Goal: Transaction & Acquisition: Download file/media

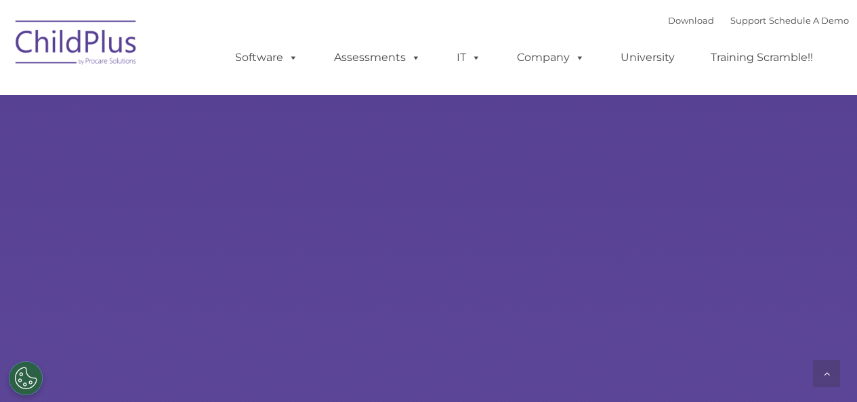
scroll to position [1187, 0]
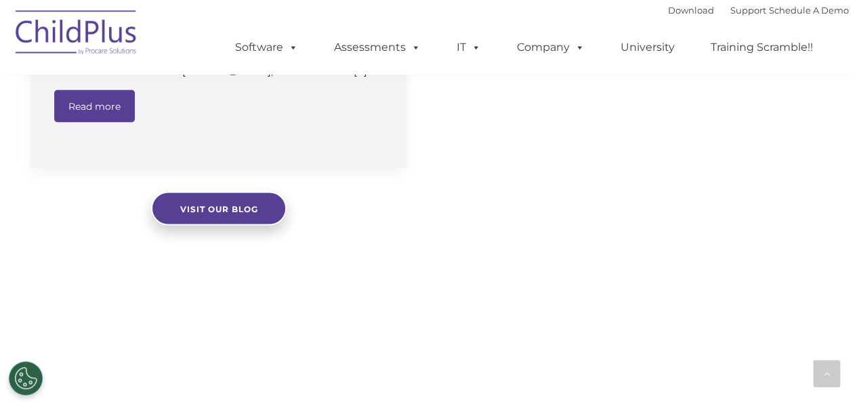
select select "MEDIUM"
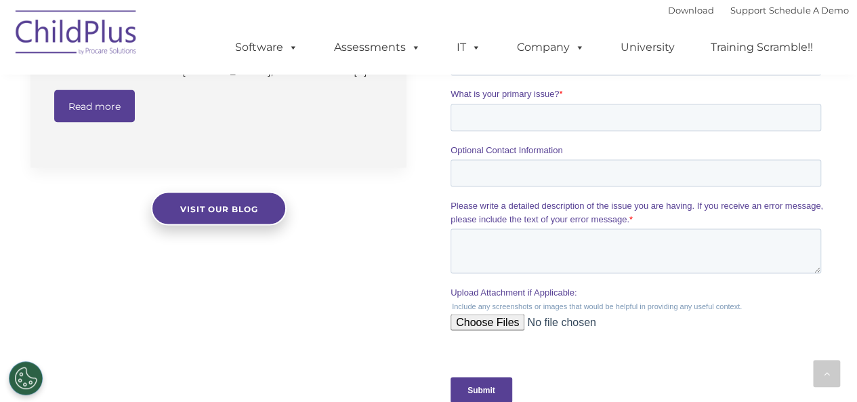
scroll to position [1070, 0]
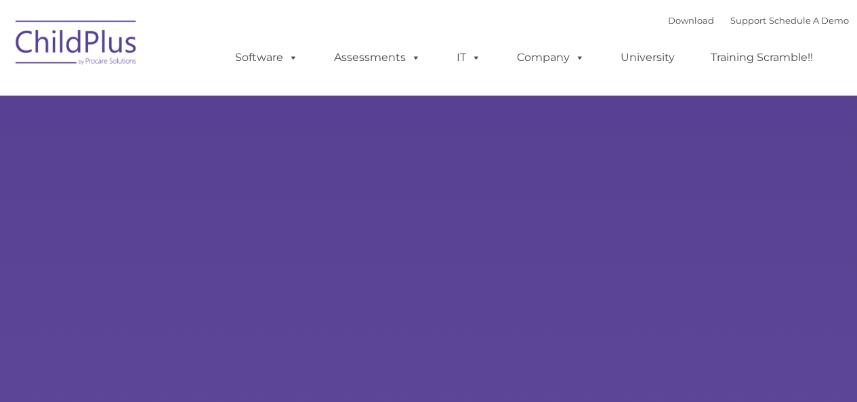
type input ""
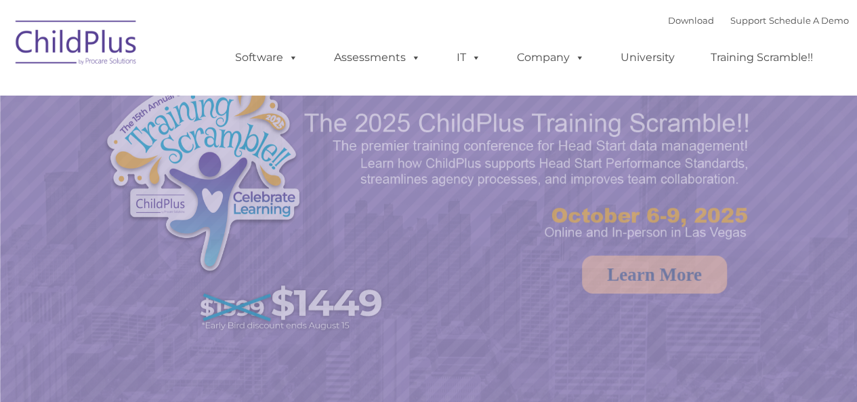
select select "MEDIUM"
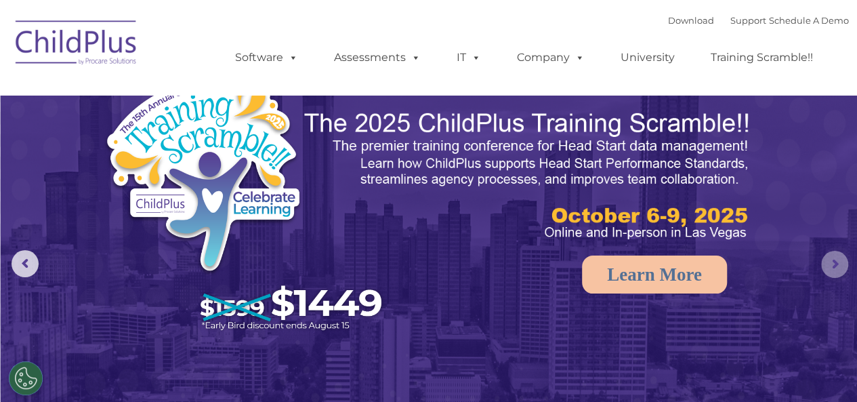
click at [835, 263] on rs-arrow at bounding box center [835, 264] width 27 height 27
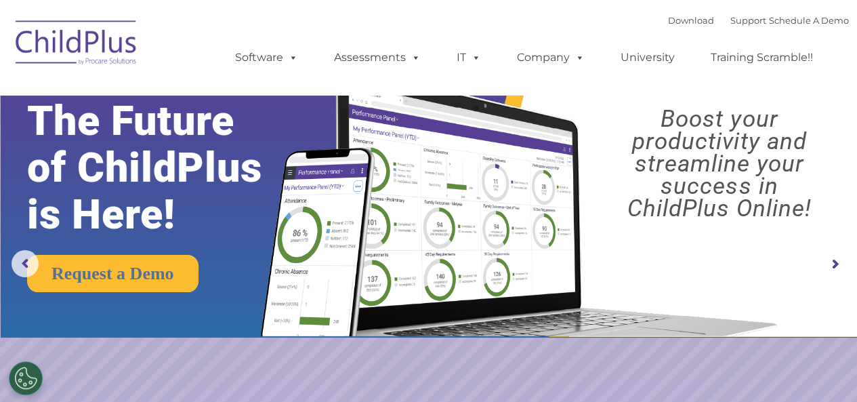
click at [835, 263] on rs-arrow at bounding box center [835, 264] width 27 height 27
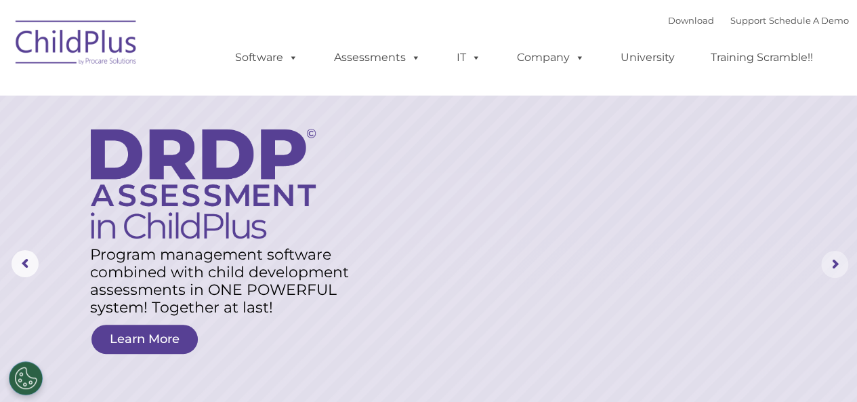
click at [833, 272] on rs-arrow at bounding box center [835, 264] width 27 height 27
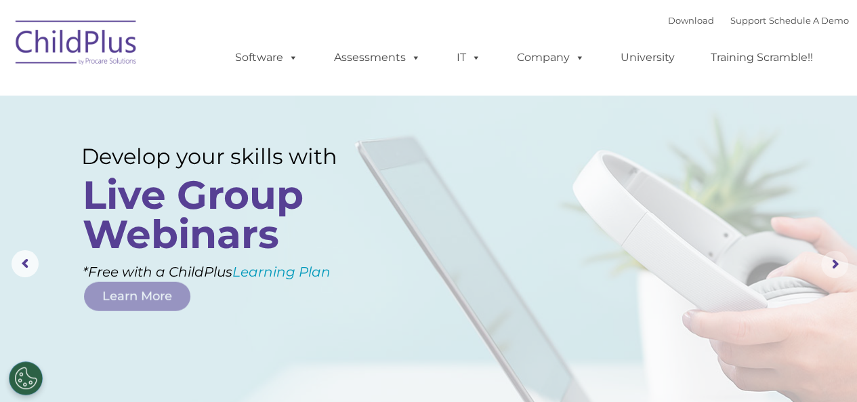
click at [833, 272] on rs-arrow at bounding box center [835, 264] width 27 height 27
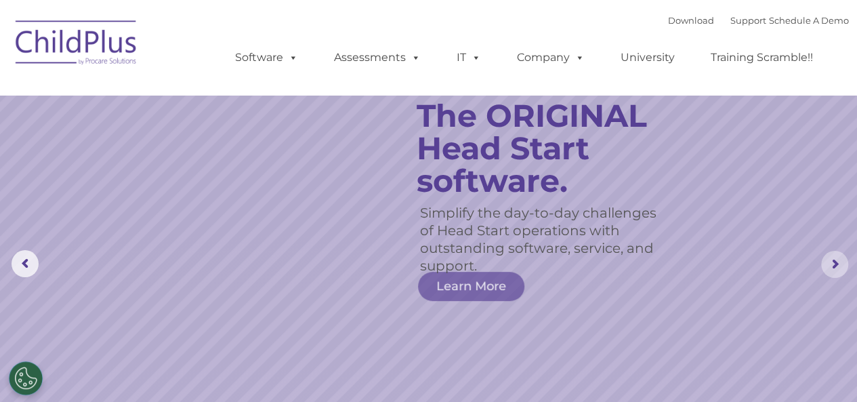
click at [833, 272] on rs-arrow at bounding box center [835, 264] width 27 height 27
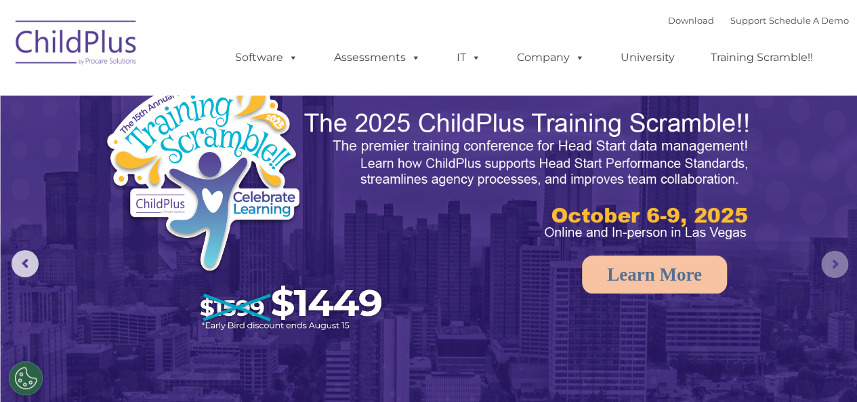
click at [833, 272] on rs-arrow at bounding box center [835, 264] width 27 height 27
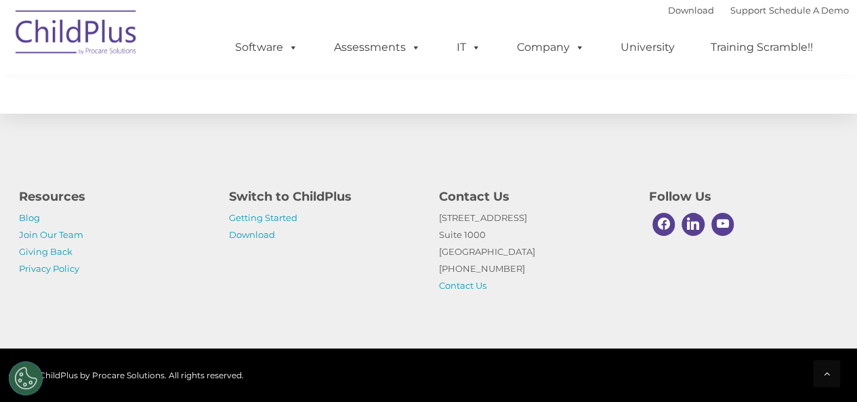
scroll to position [1634, 0]
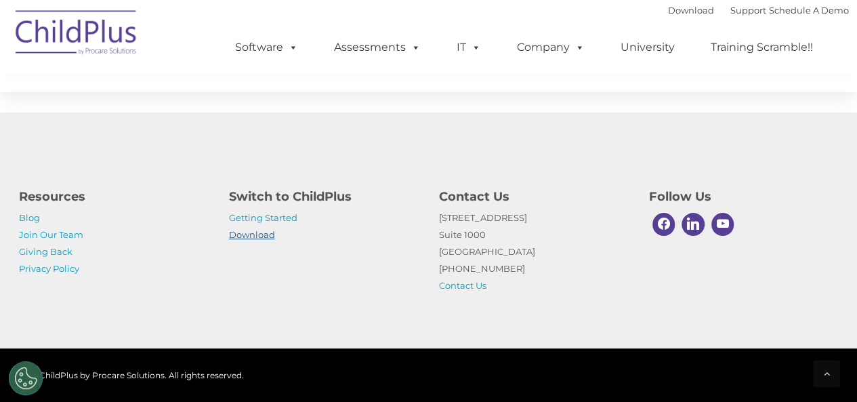
click at [258, 234] on link "Download" at bounding box center [252, 234] width 46 height 11
